Goal: Use online tool/utility: Utilize a website feature to perform a specific function

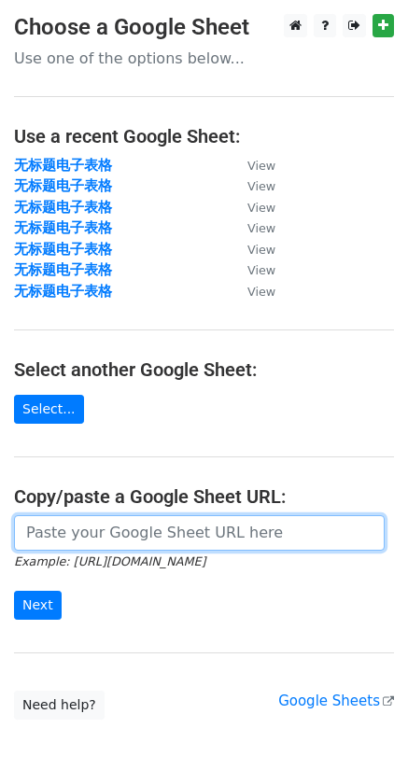
click at [63, 531] on input "url" at bounding box center [199, 532] width 371 height 35
paste input "[URL][DOMAIN_NAME]"
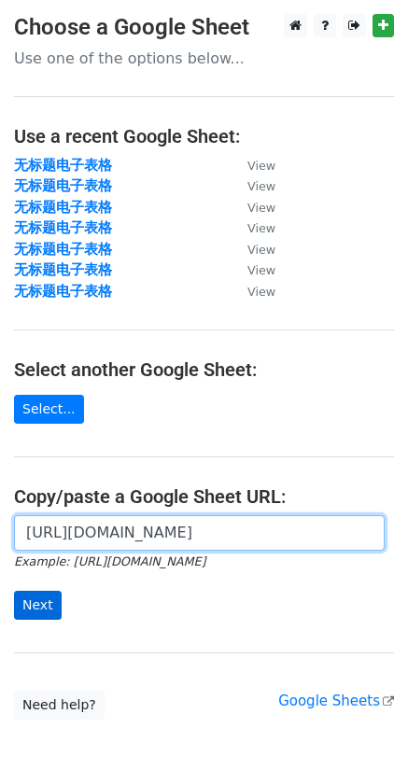
scroll to position [0, 477]
type input "[URL][DOMAIN_NAME]"
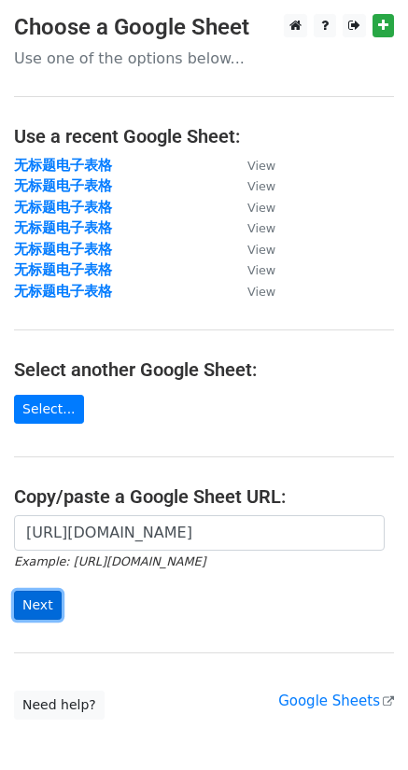
click at [37, 610] on input "Next" at bounding box center [38, 605] width 48 height 29
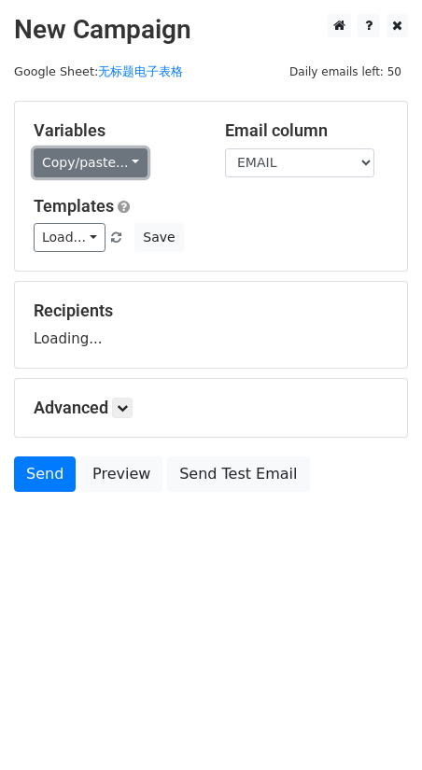
click at [91, 161] on link "Copy/paste..." at bounding box center [91, 162] width 114 height 29
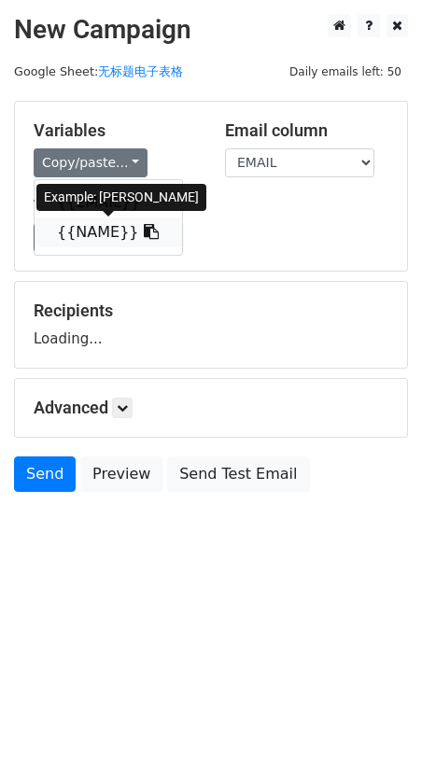
click at [87, 230] on link "{{NAME}}" at bounding box center [108, 232] width 147 height 30
